Goal: Task Accomplishment & Management: Manage account settings

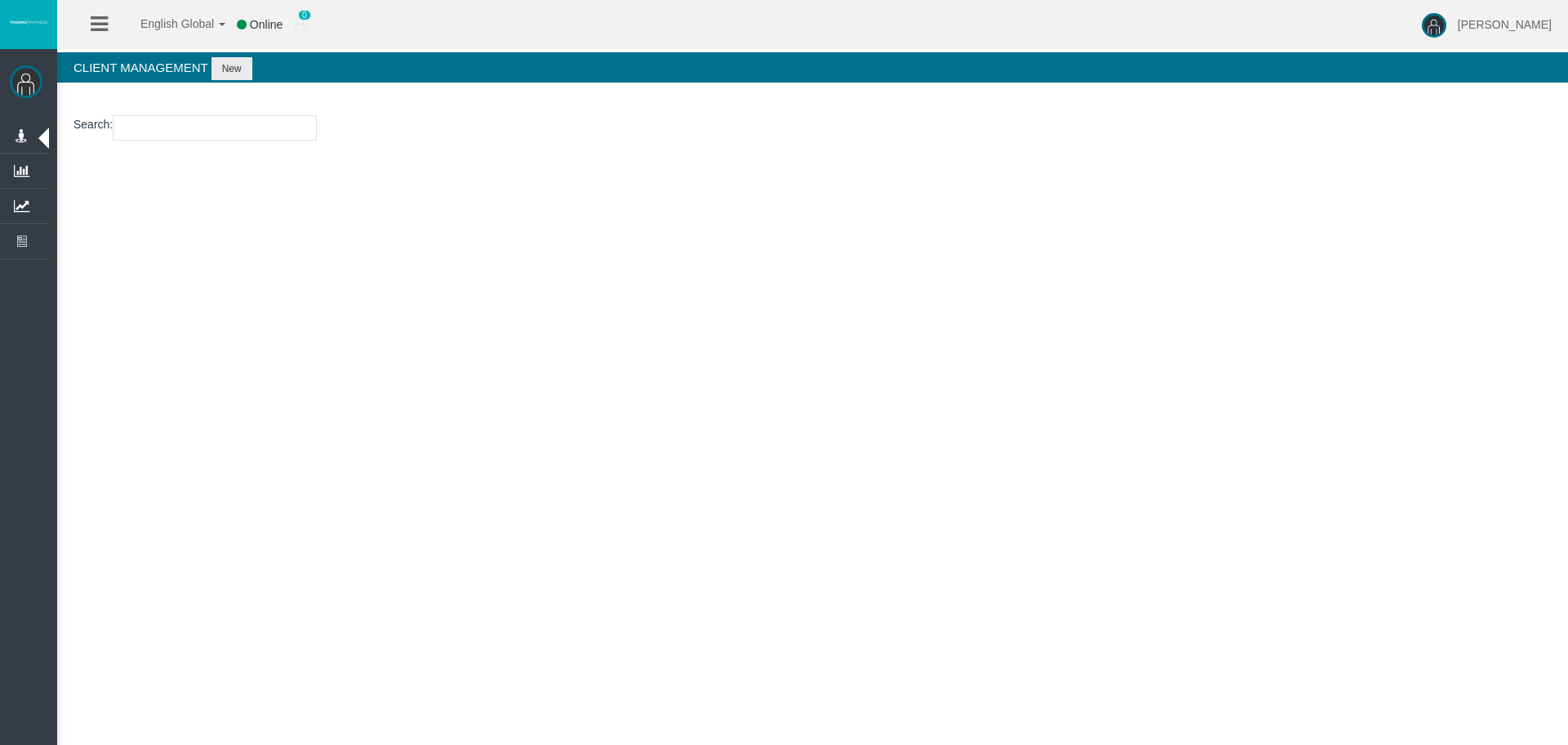
click at [235, 113] on section "Search :" at bounding box center [812, 131] width 1511 height 67
click at [235, 117] on input "number" at bounding box center [215, 128] width 204 height 25
paste input "26097388"
type input "26097388"
click at [232, 78] on button "New" at bounding box center [233, 68] width 41 height 23
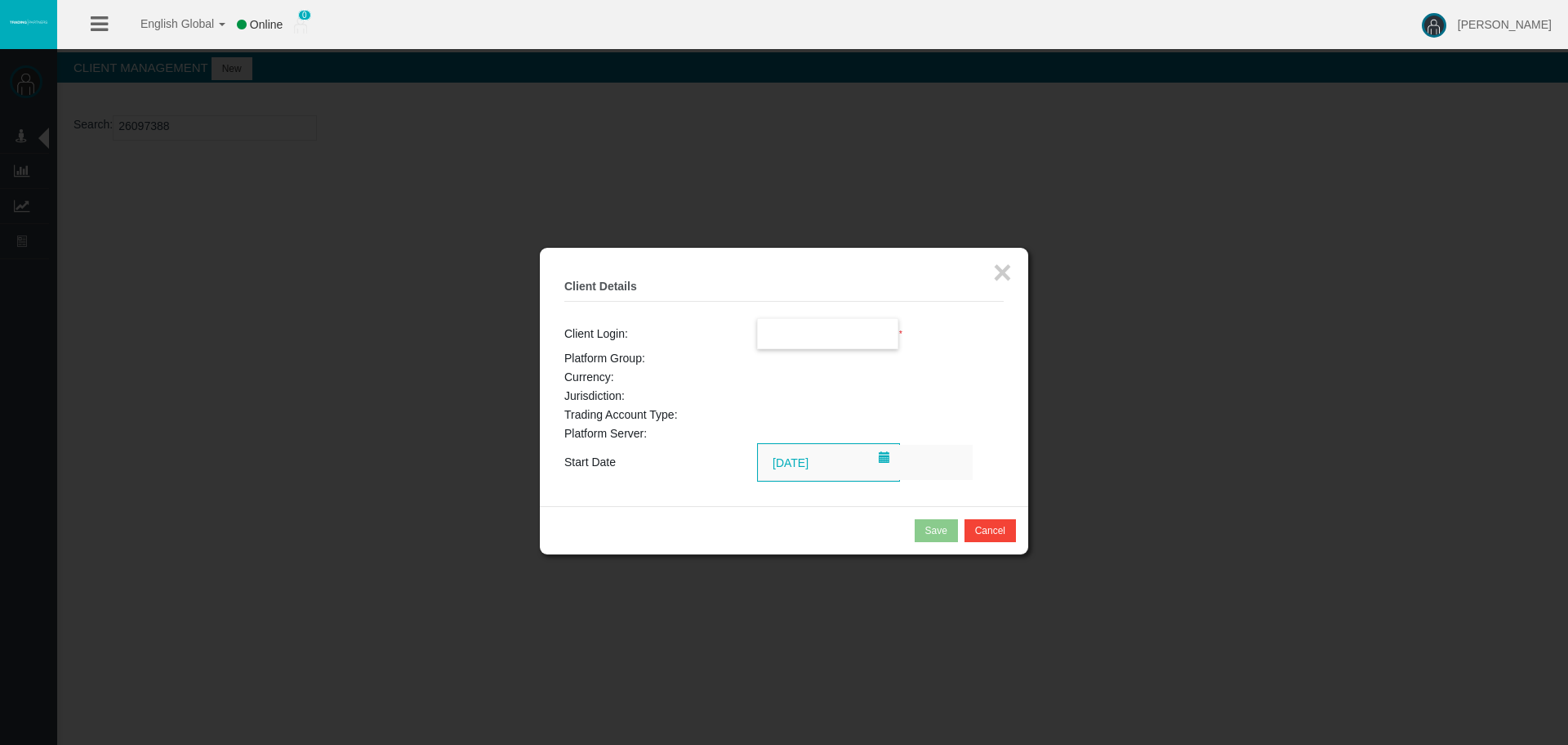
click at [821, 338] on input "text" at bounding box center [828, 333] width 141 height 29
paste input "26097388"
click at [837, 358] on li "26097388" at bounding box center [828, 363] width 141 height 26
type input "26097388"
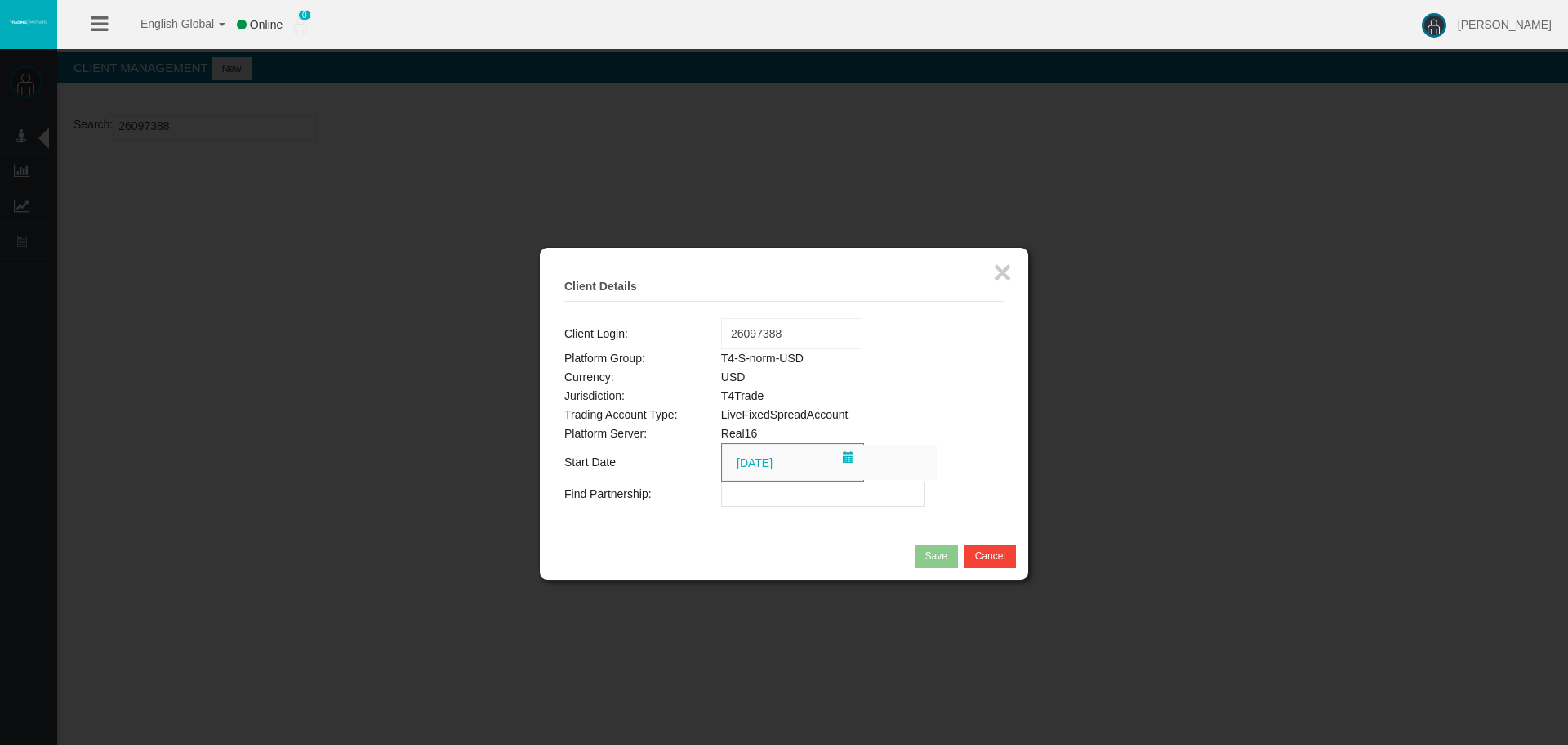
click at [797, 494] on input "text" at bounding box center [823, 494] width 204 height 25
paste input "IBay18s"
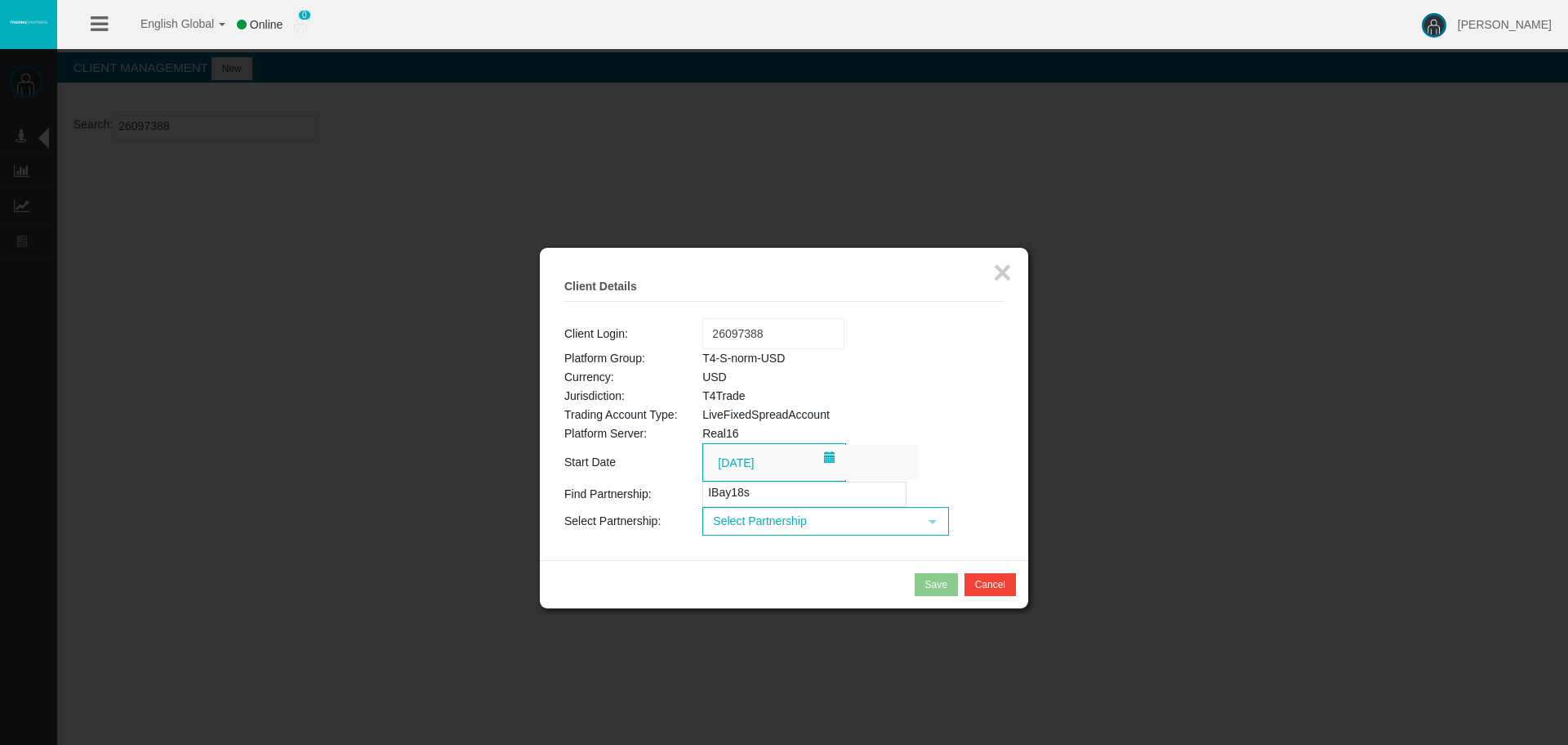
type input "IBay18s"
click at [795, 525] on span "Select Partnership" at bounding box center [811, 521] width 214 height 25
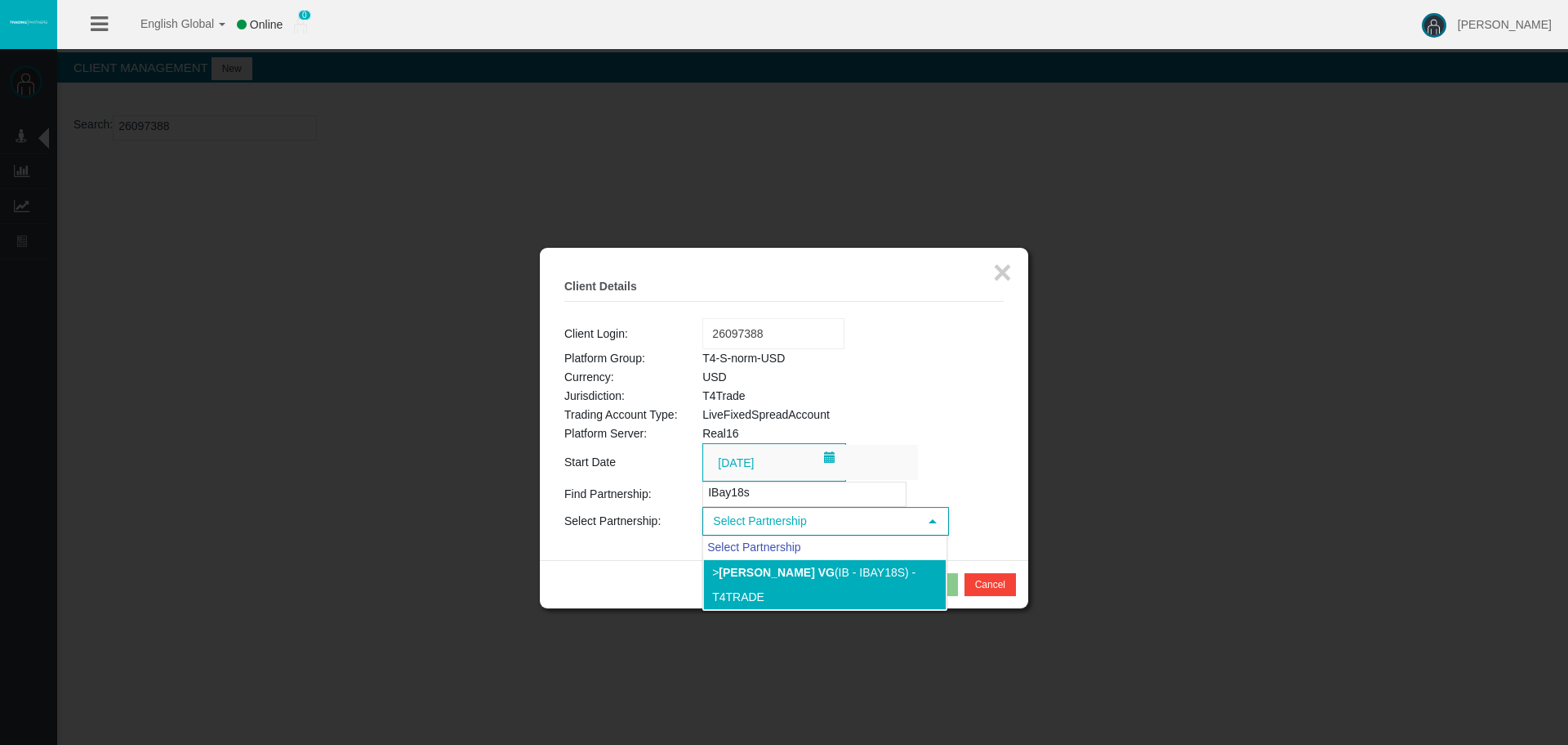
click at [811, 586] on li "> Benny Yoninta vg (IB - IBay18s) - T4Trade" at bounding box center [825, 585] width 244 height 51
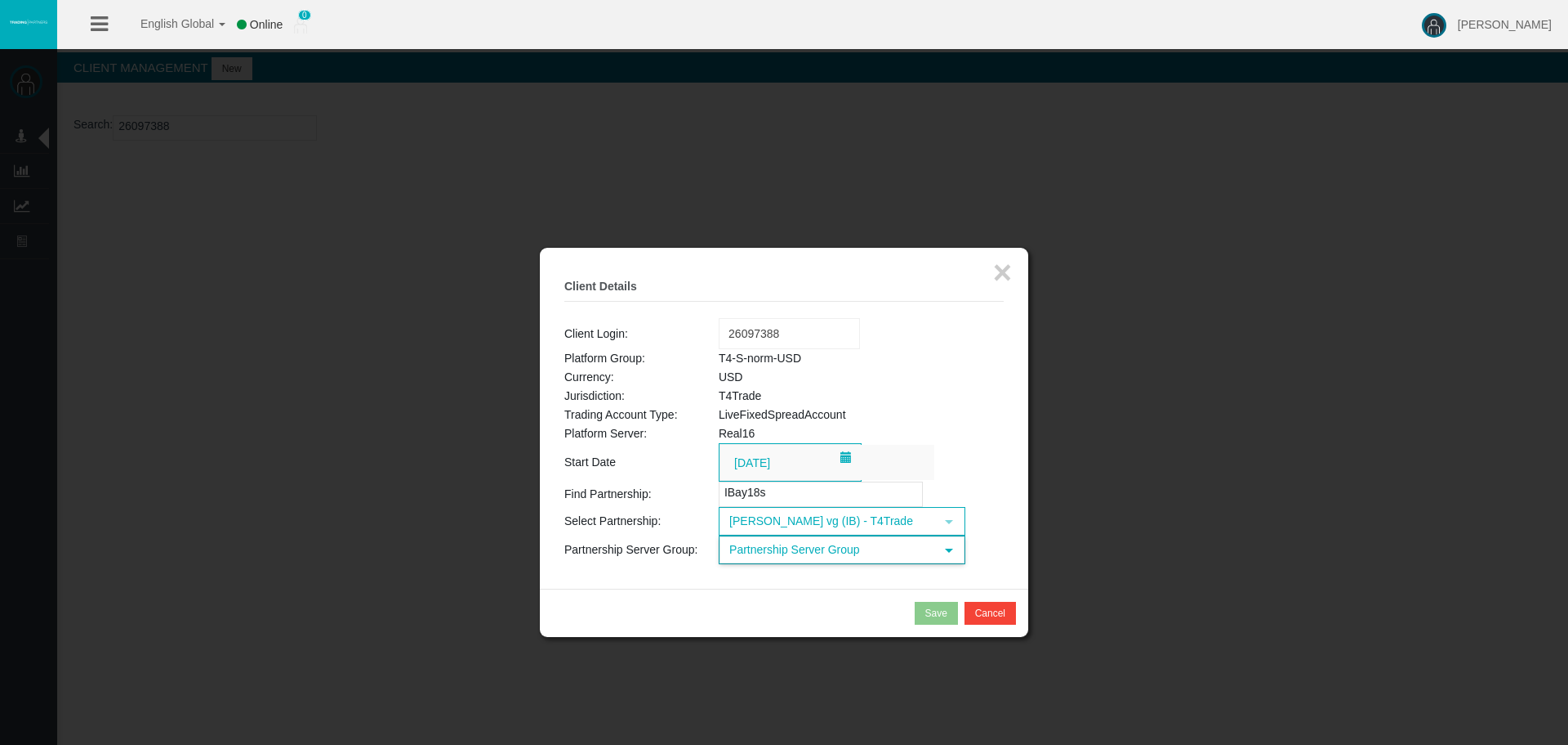
click at [816, 548] on span "Partnership Server Group" at bounding box center [827, 549] width 214 height 25
click at [855, 589] on li "T4-S-norm-USD (USD)" at bounding box center [841, 600] width 244 height 26
click at [922, 615] on button "Save" at bounding box center [937, 613] width 43 height 23
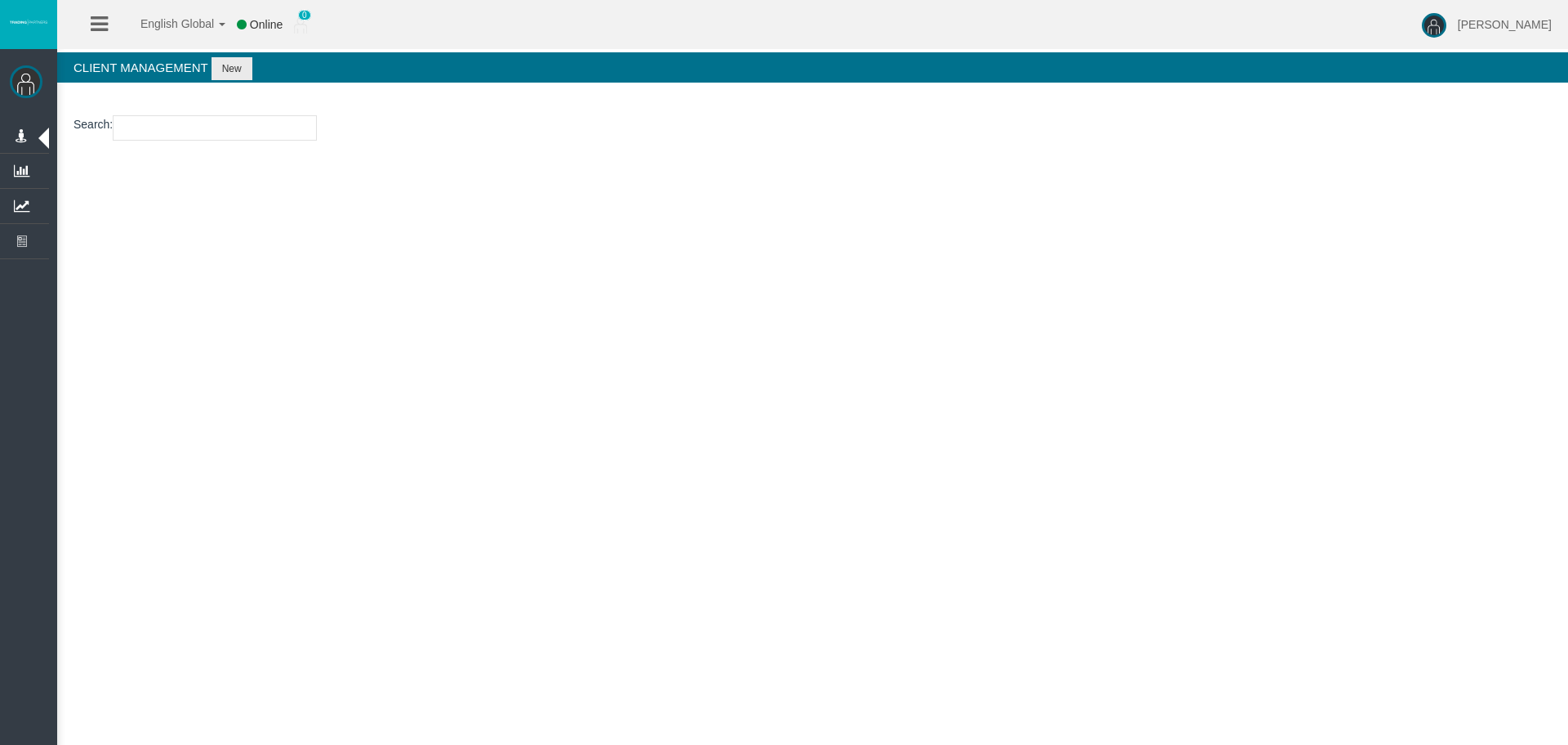
click at [219, 129] on input "number" at bounding box center [215, 128] width 204 height 25
paste input "11222276"
type input "11222276"
click at [222, 73] on button "New" at bounding box center [233, 68] width 41 height 23
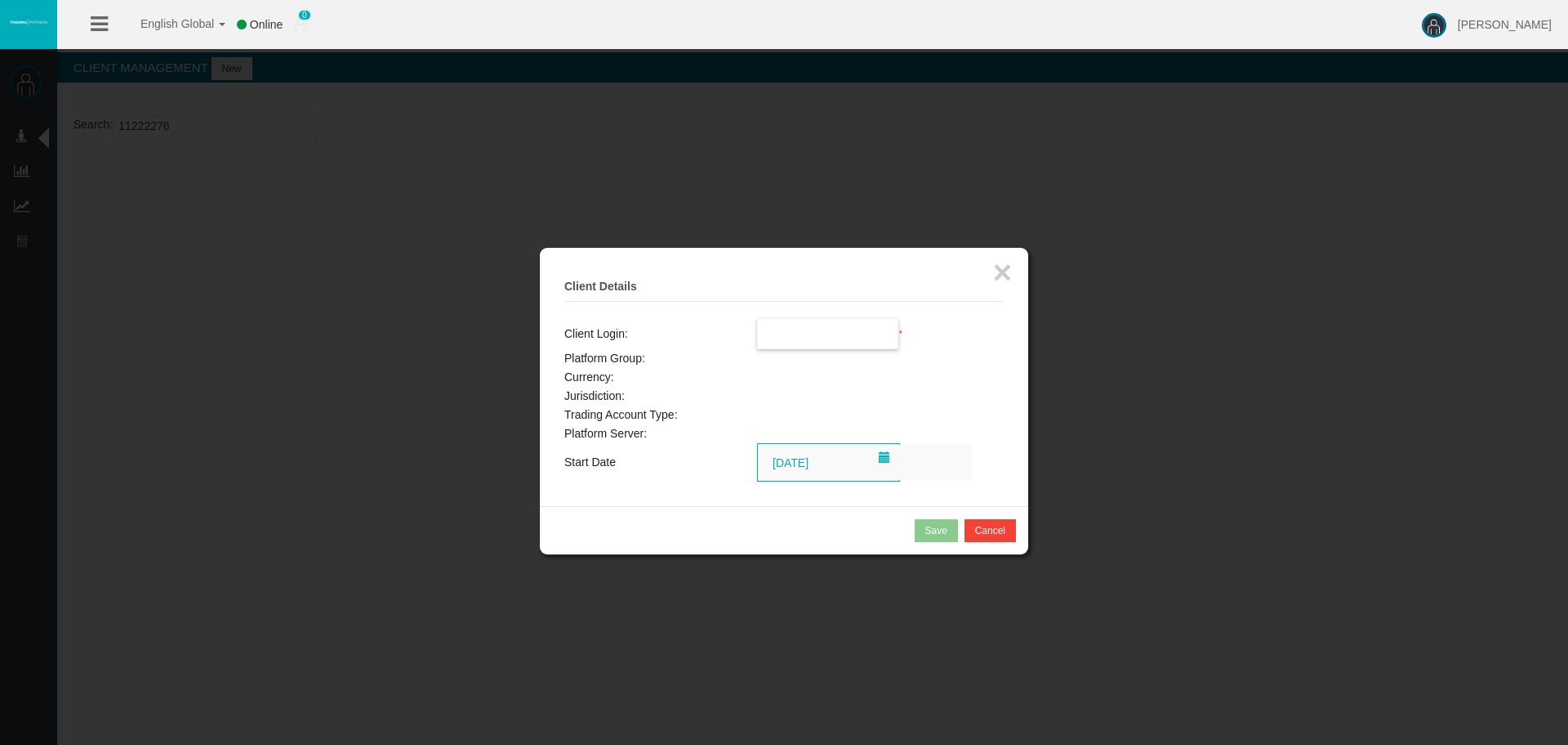
click at [793, 341] on input "text" at bounding box center [828, 333] width 141 height 29
paste input "11222276"
type input "11222276"
click at [1011, 276] on button "×" at bounding box center [1003, 272] width 19 height 33
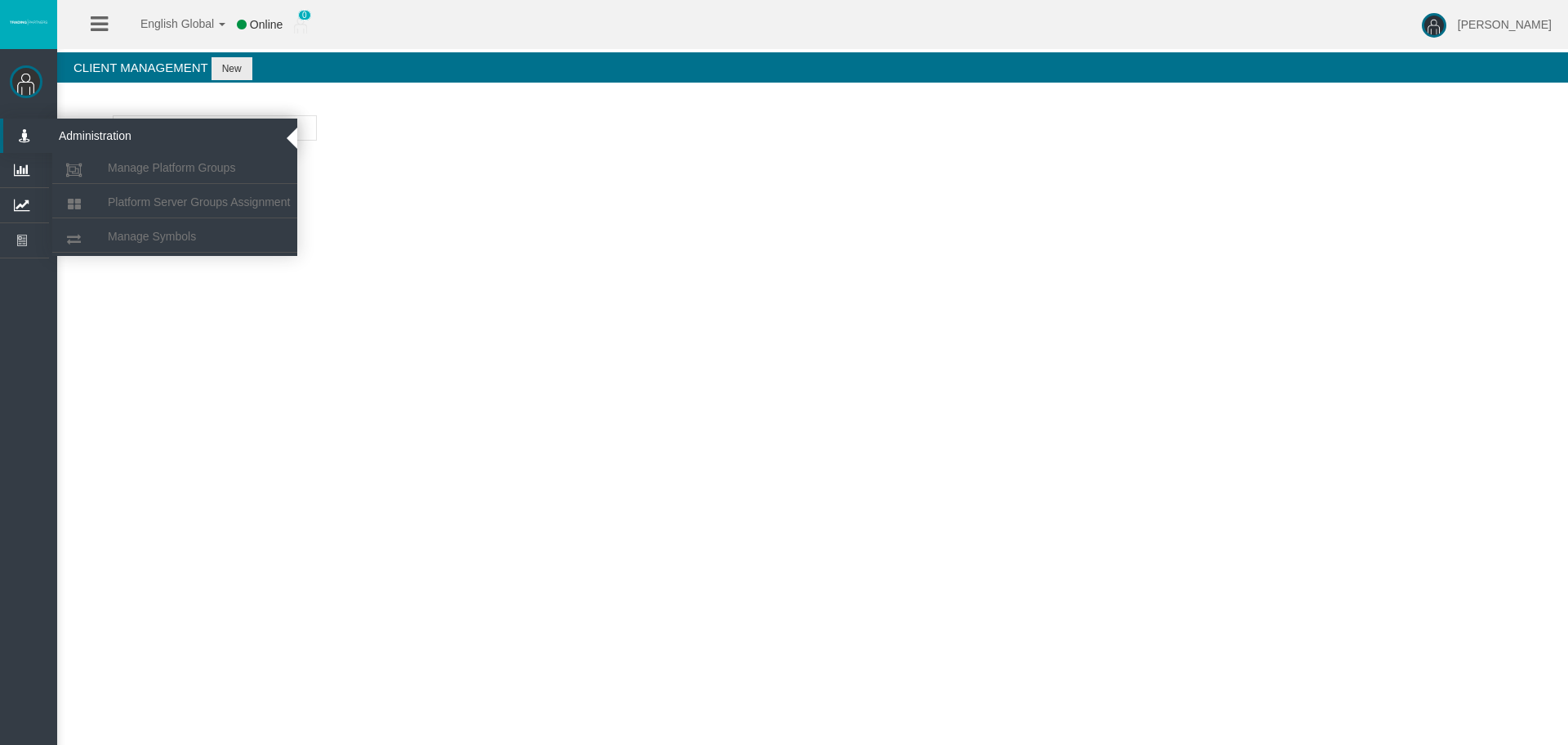
drag, startPoint x: 202, startPoint y: 127, endPoint x: 26, endPoint y: 129, distance: 176.0
click at [28, 129] on div "Michaela Administration Manage Platform Groups Platform Server Groups Assignmen…" at bounding box center [798, 124] width 1540 height 248
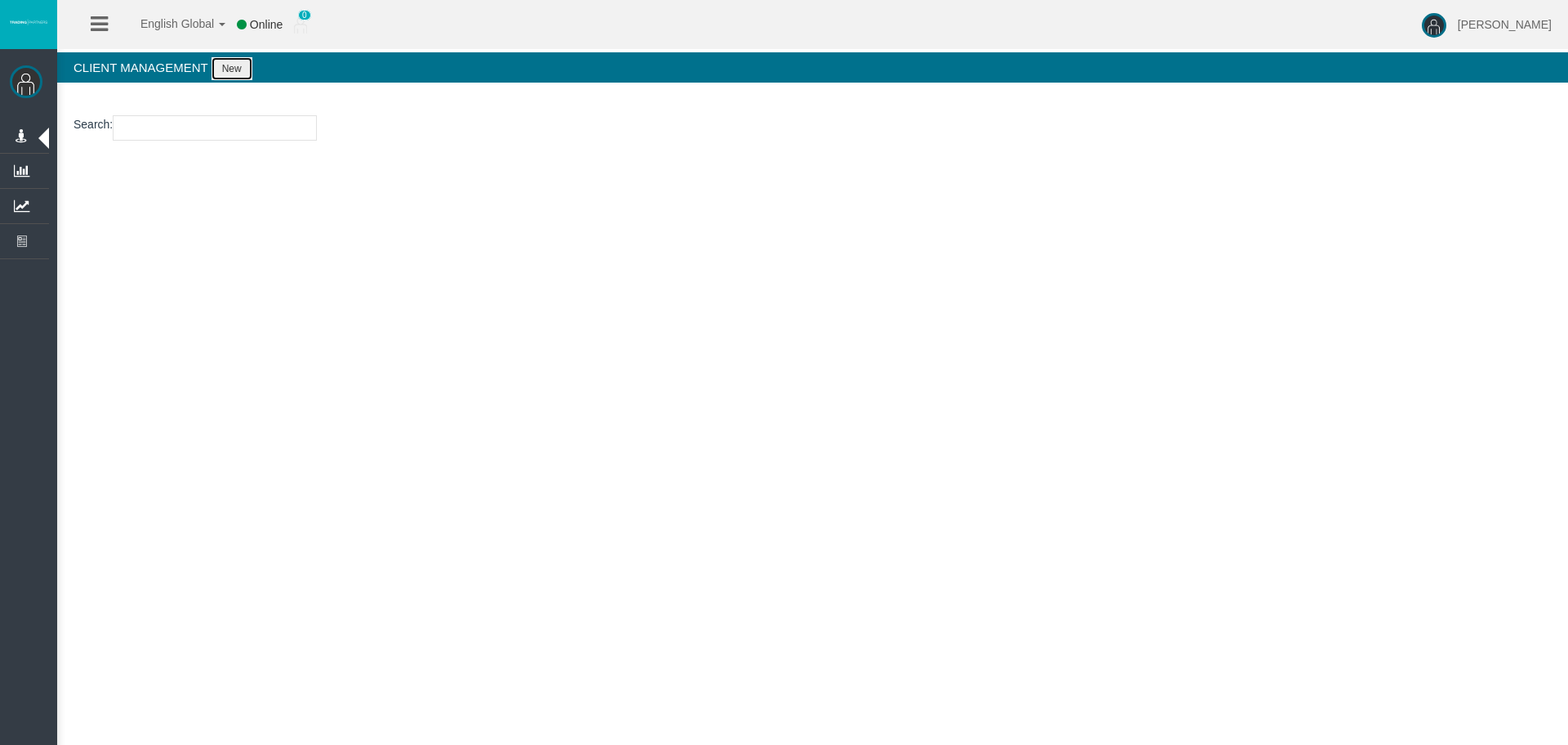
click at [227, 70] on button "New" at bounding box center [233, 68] width 41 height 23
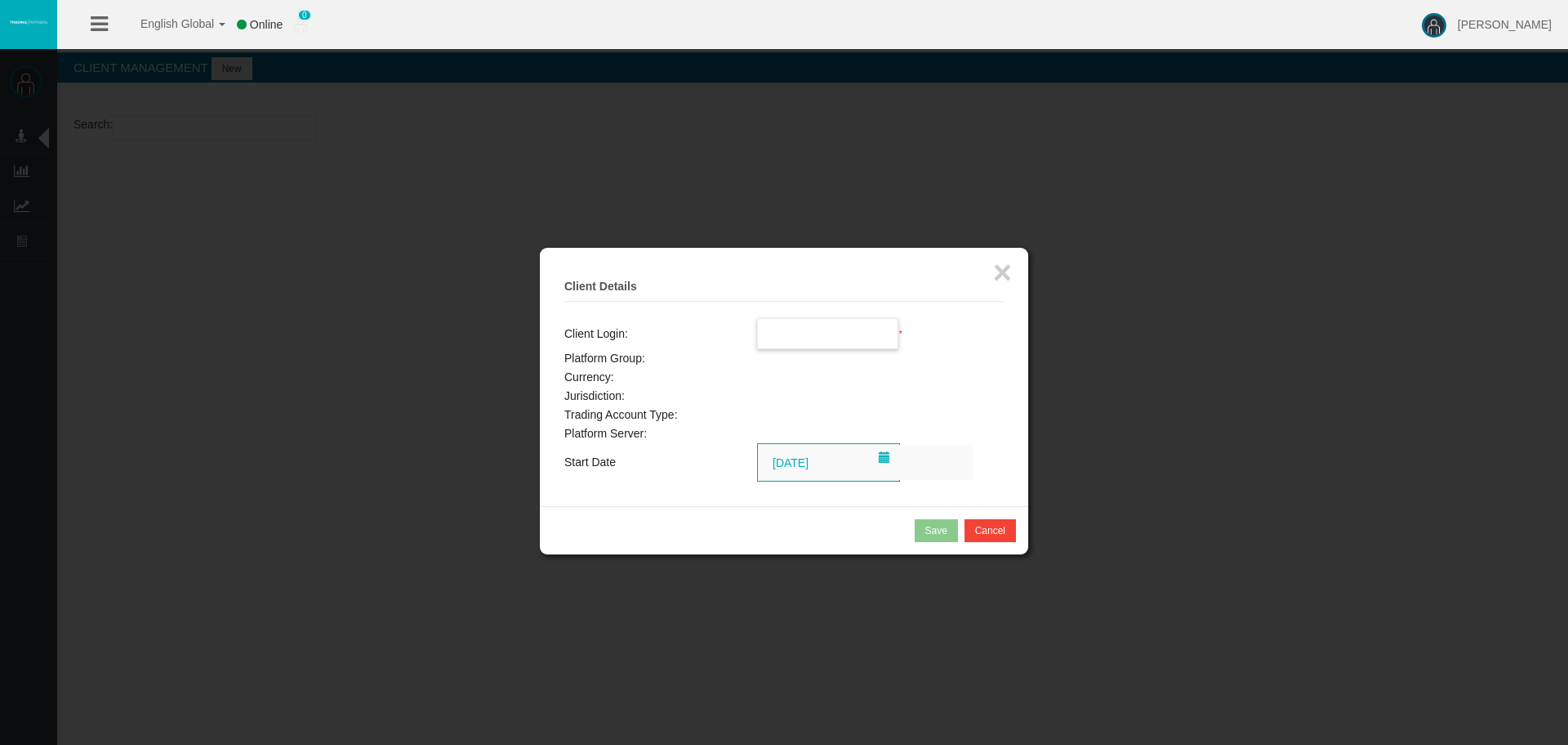
click at [833, 331] on input "text" at bounding box center [828, 333] width 141 height 29
paste input "11222276"
type input "11222276"
click at [999, 271] on button "×" at bounding box center [1003, 272] width 19 height 33
